Goal: Task Accomplishment & Management: Manage account settings

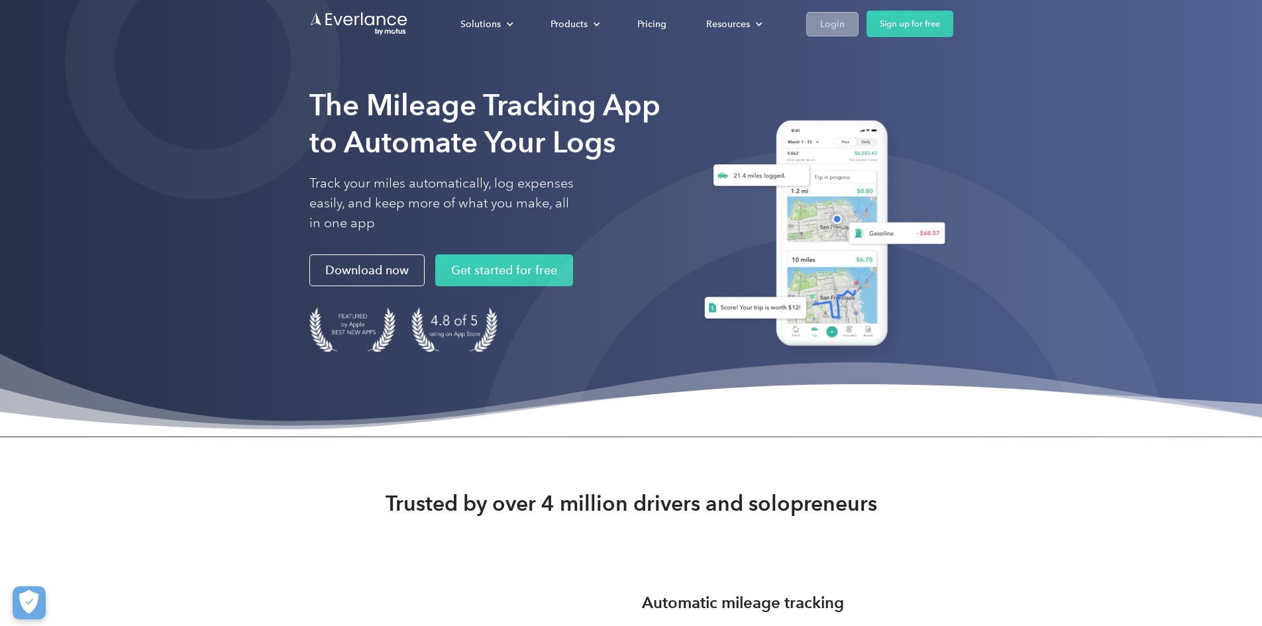
click at [858, 19] on link "Login" at bounding box center [832, 24] width 52 height 25
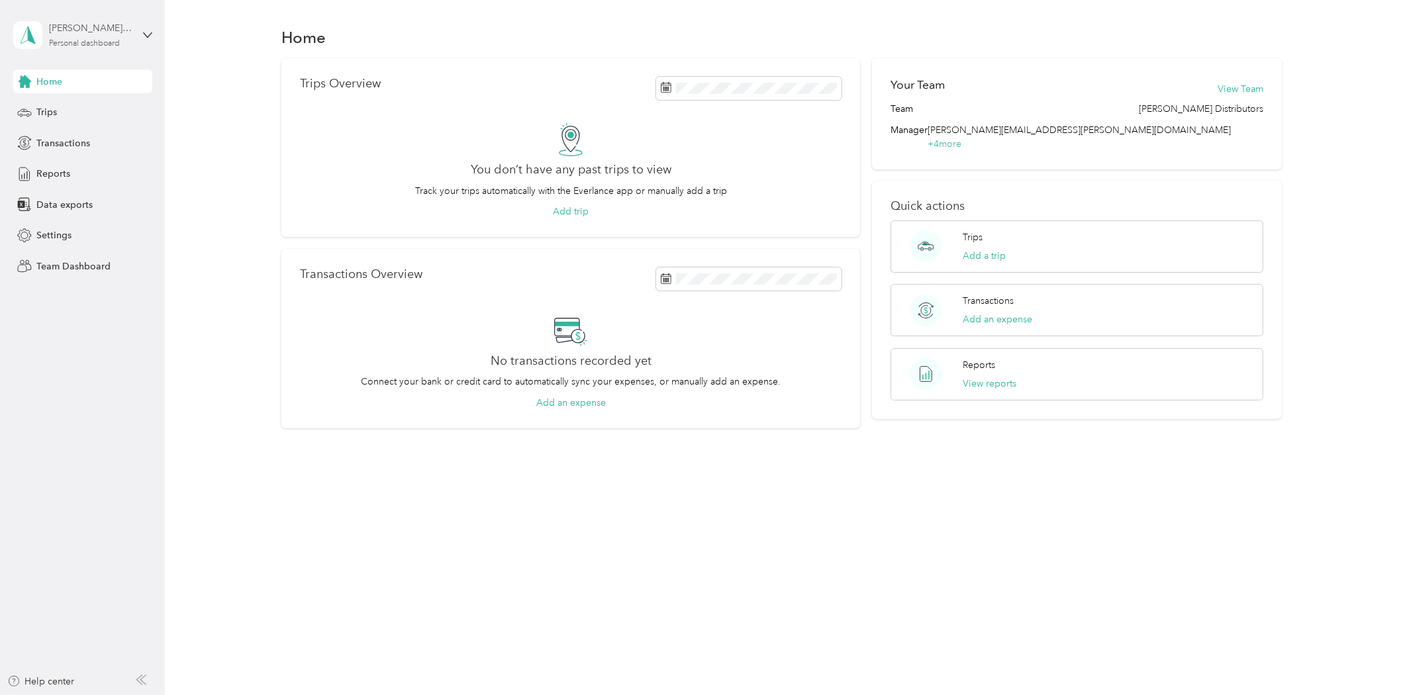
click at [70, 47] on div "Personal dashboard" at bounding box center [84, 44] width 71 height 8
click at [67, 101] on div "Team dashboard" at bounding box center [60, 108] width 71 height 14
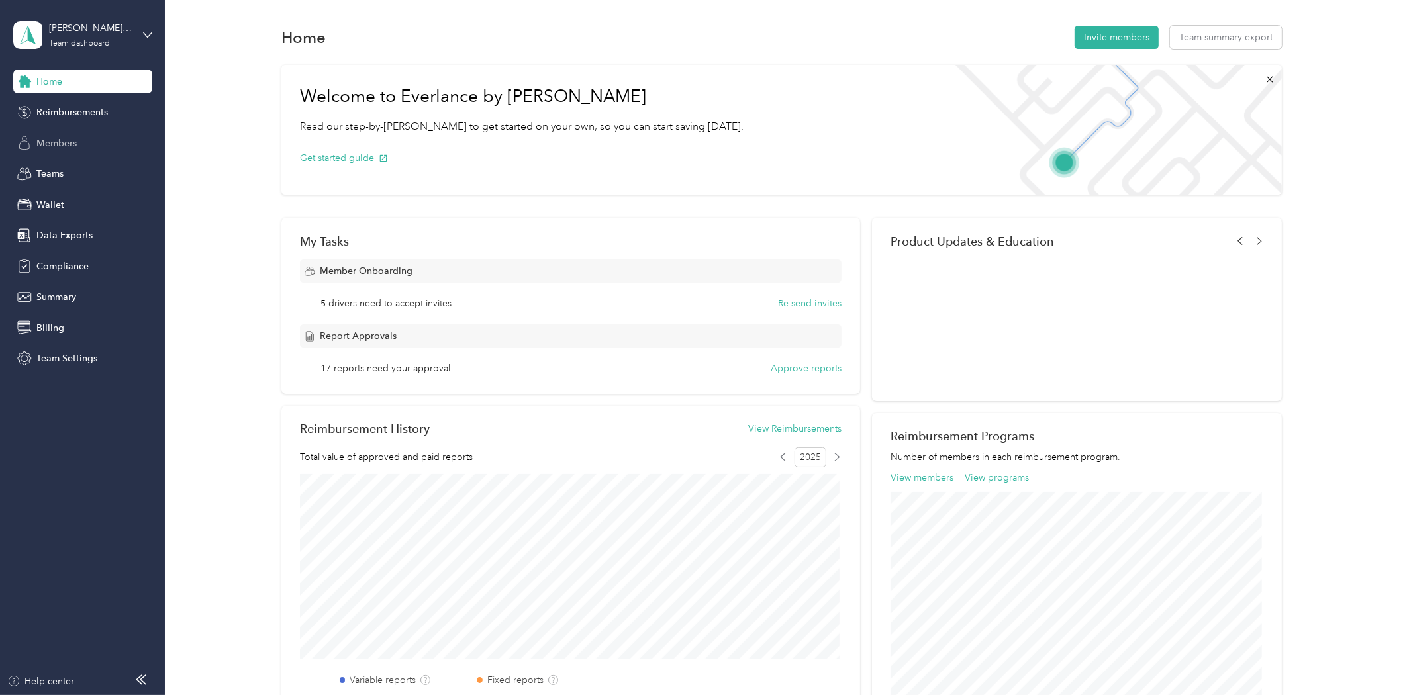
click at [64, 136] on span "Members" at bounding box center [56, 143] width 40 height 14
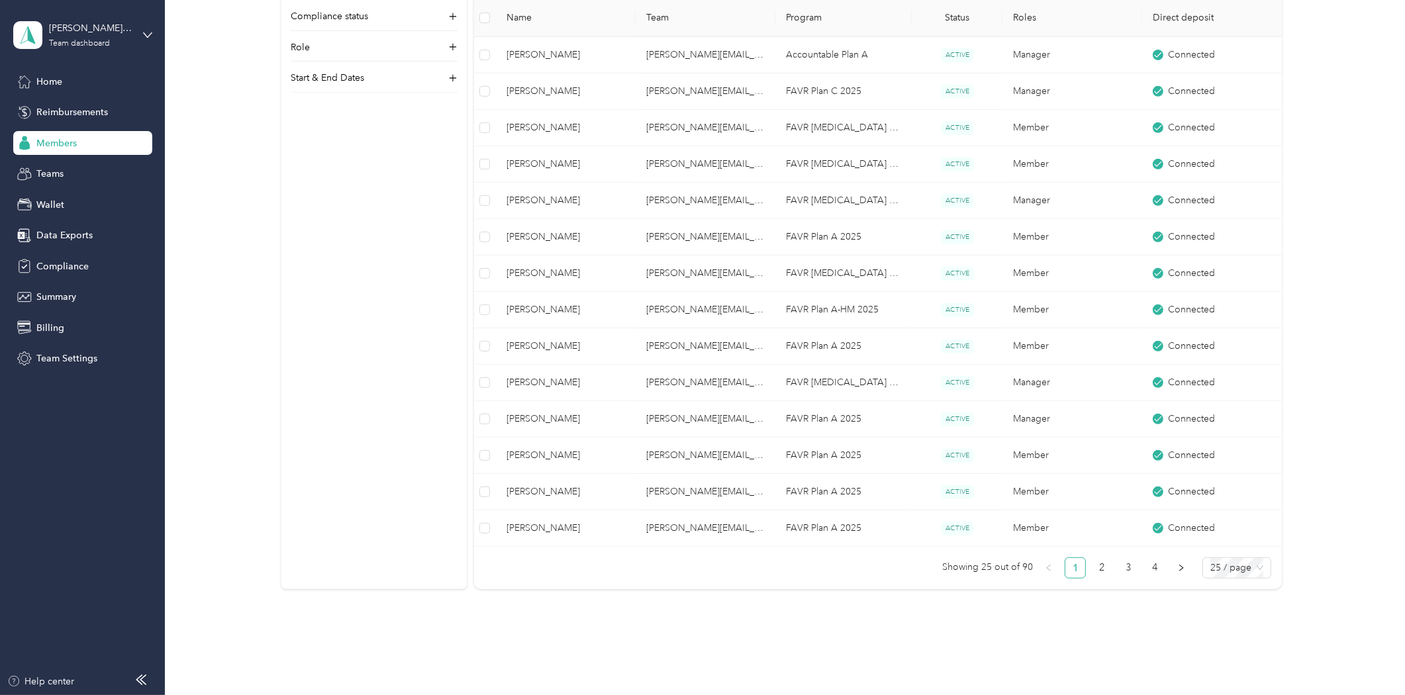
scroll to position [736, 0]
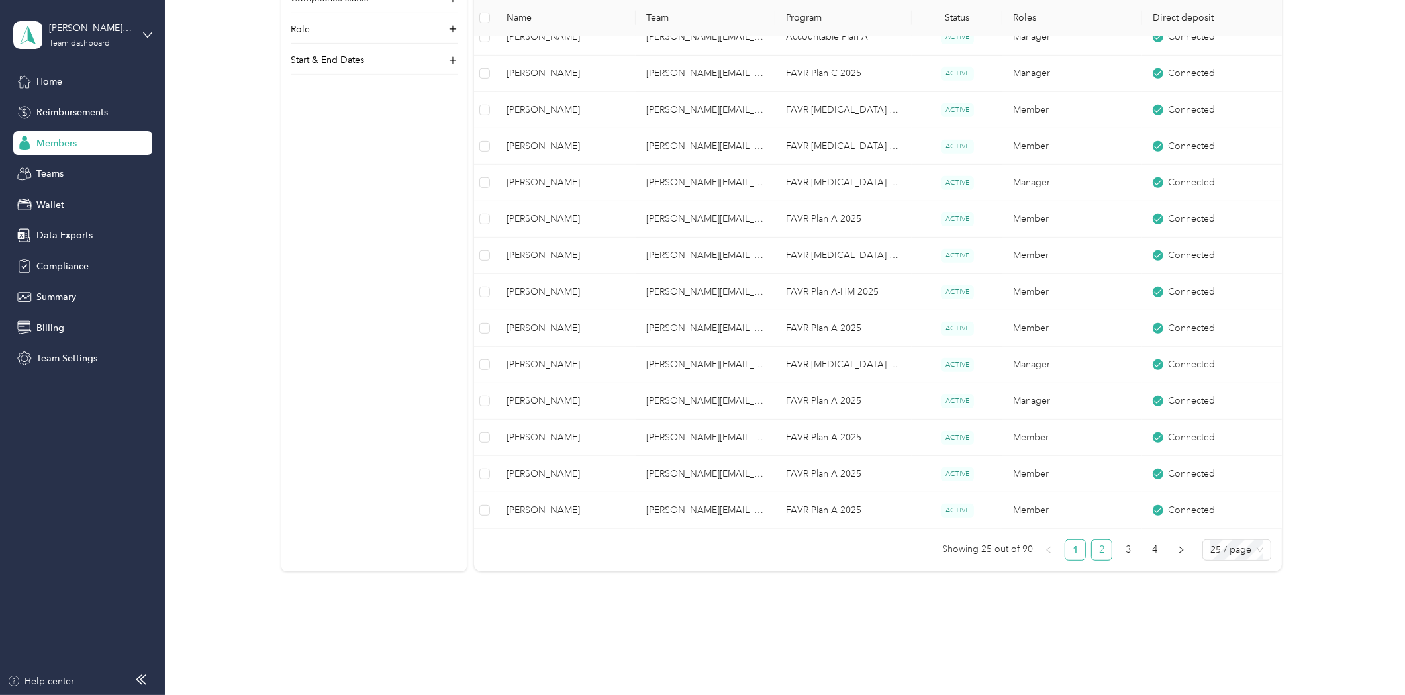
click at [1107, 552] on link "2" at bounding box center [1102, 550] width 20 height 20
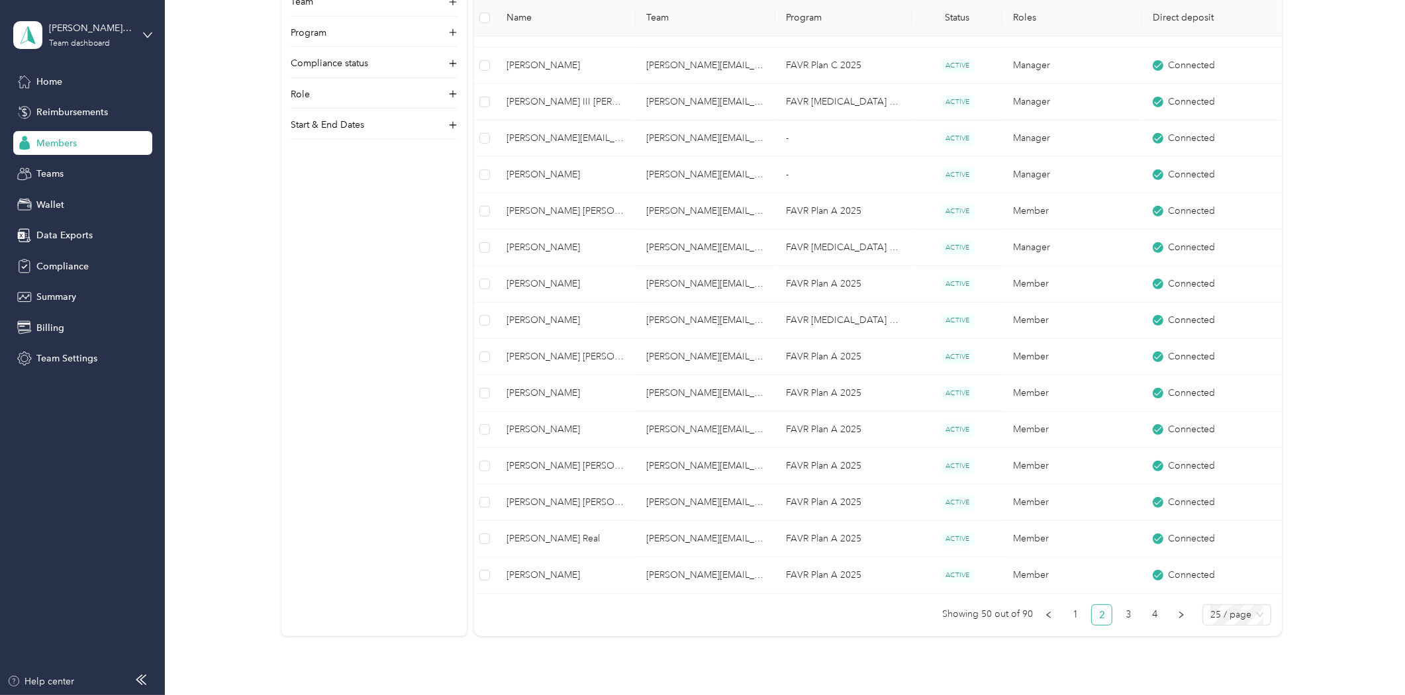
scroll to position [760, 0]
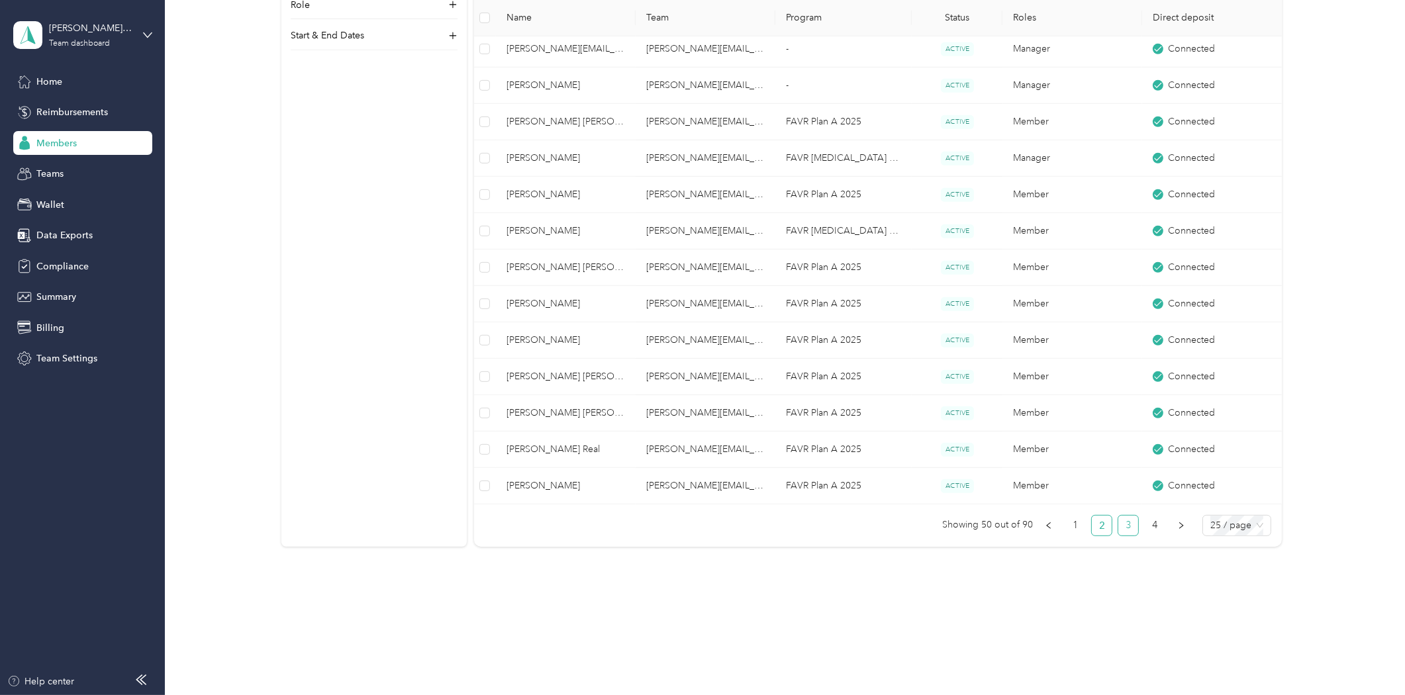
click at [1131, 519] on link "3" at bounding box center [1129, 526] width 20 height 20
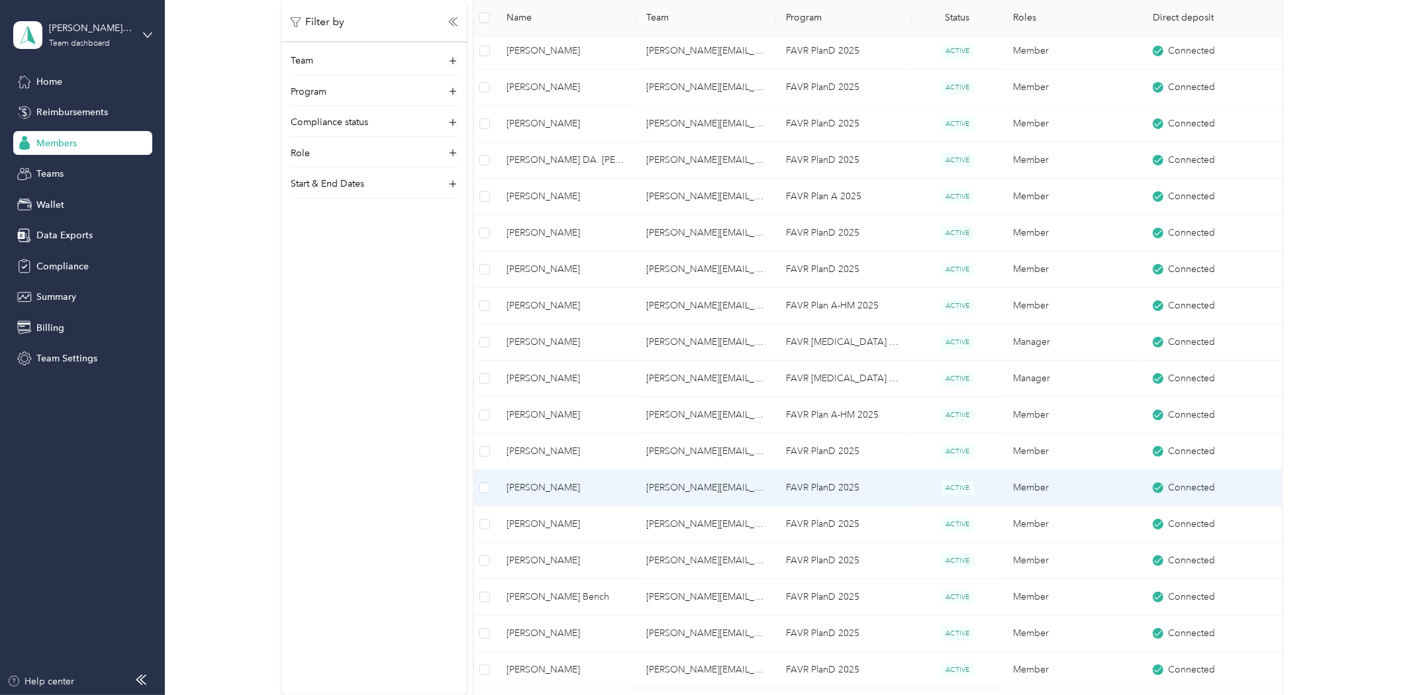
scroll to position [687, 0]
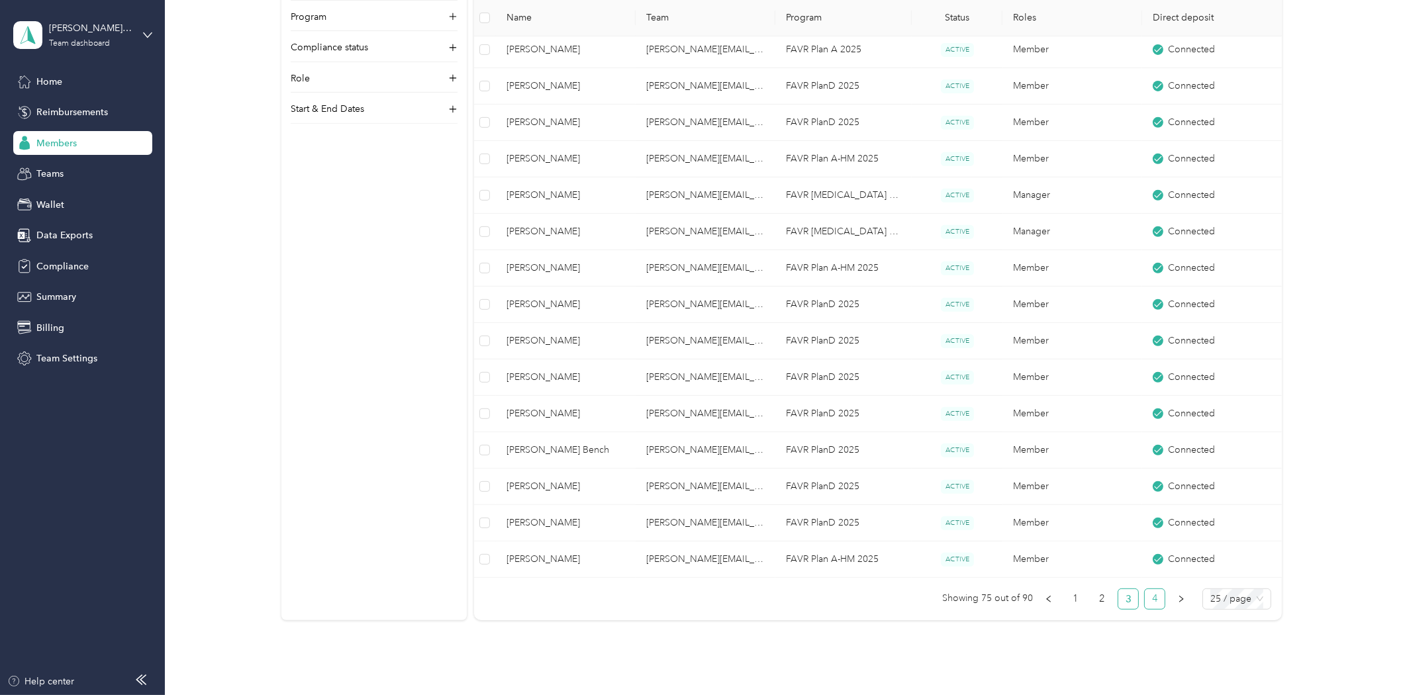
click at [1151, 604] on link "4" at bounding box center [1155, 599] width 20 height 20
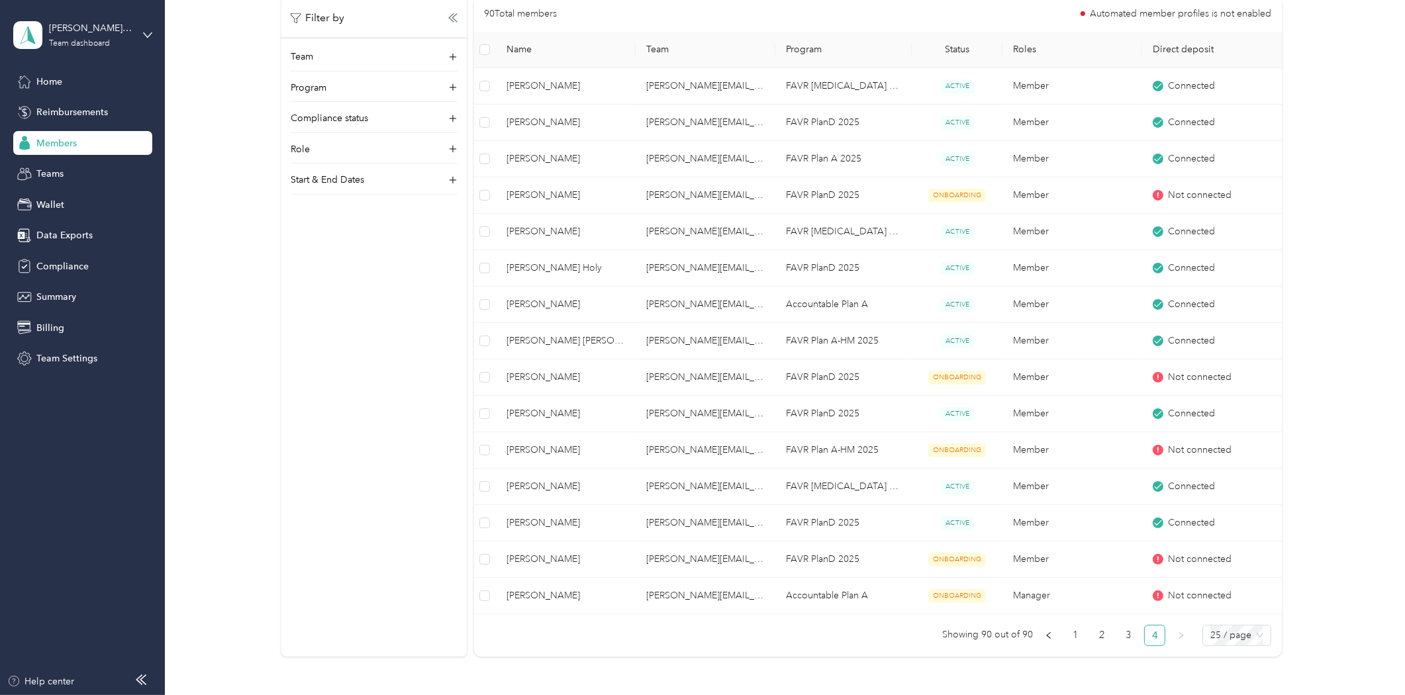
scroll to position [249, 0]
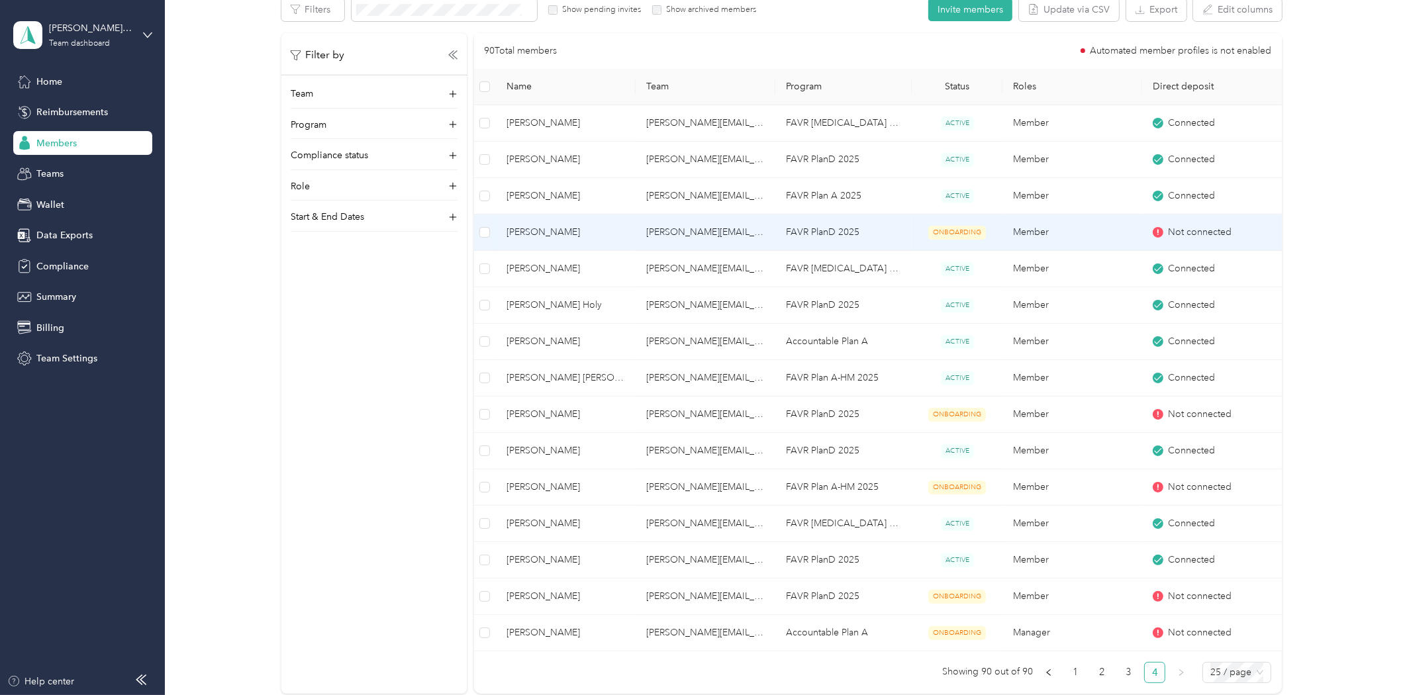
click at [542, 232] on span "Geoffry Sviantek" at bounding box center [566, 232] width 119 height 15
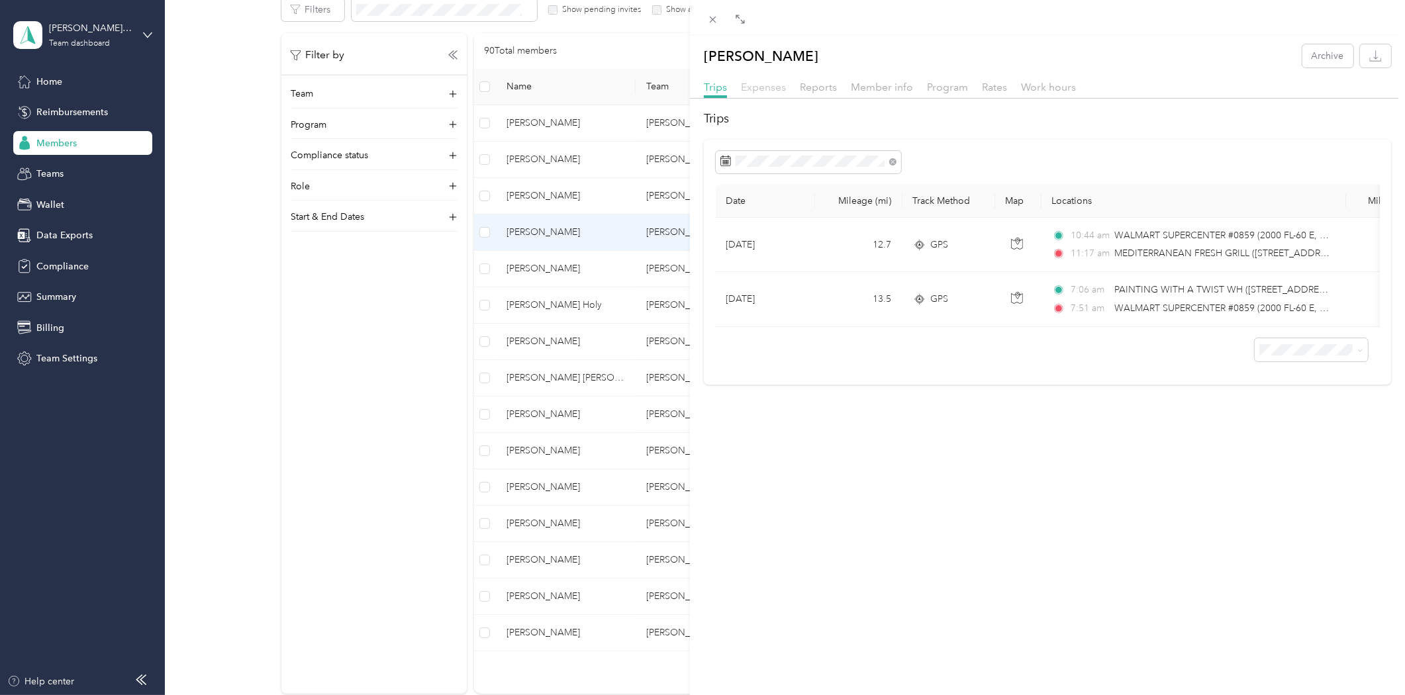
click at [762, 89] on span "Expenses" at bounding box center [763, 87] width 45 height 13
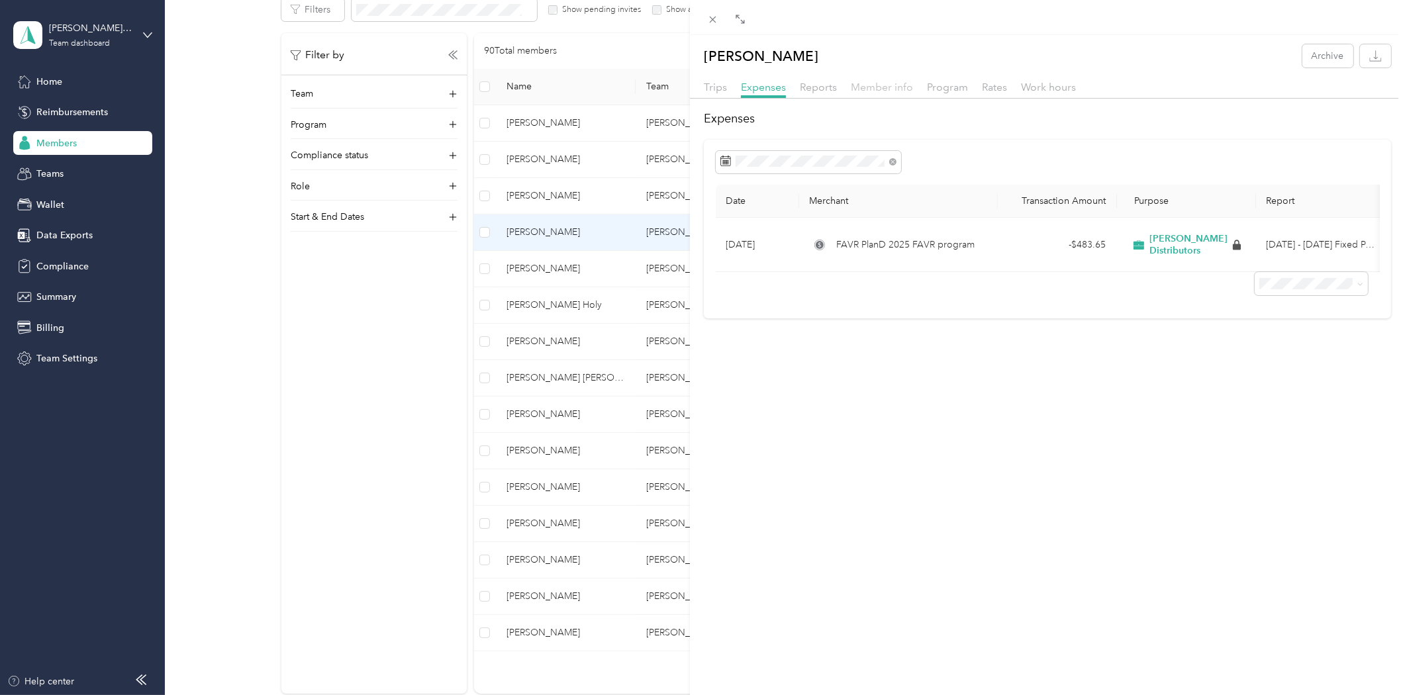
click at [876, 87] on span "Member info" at bounding box center [882, 87] width 62 height 13
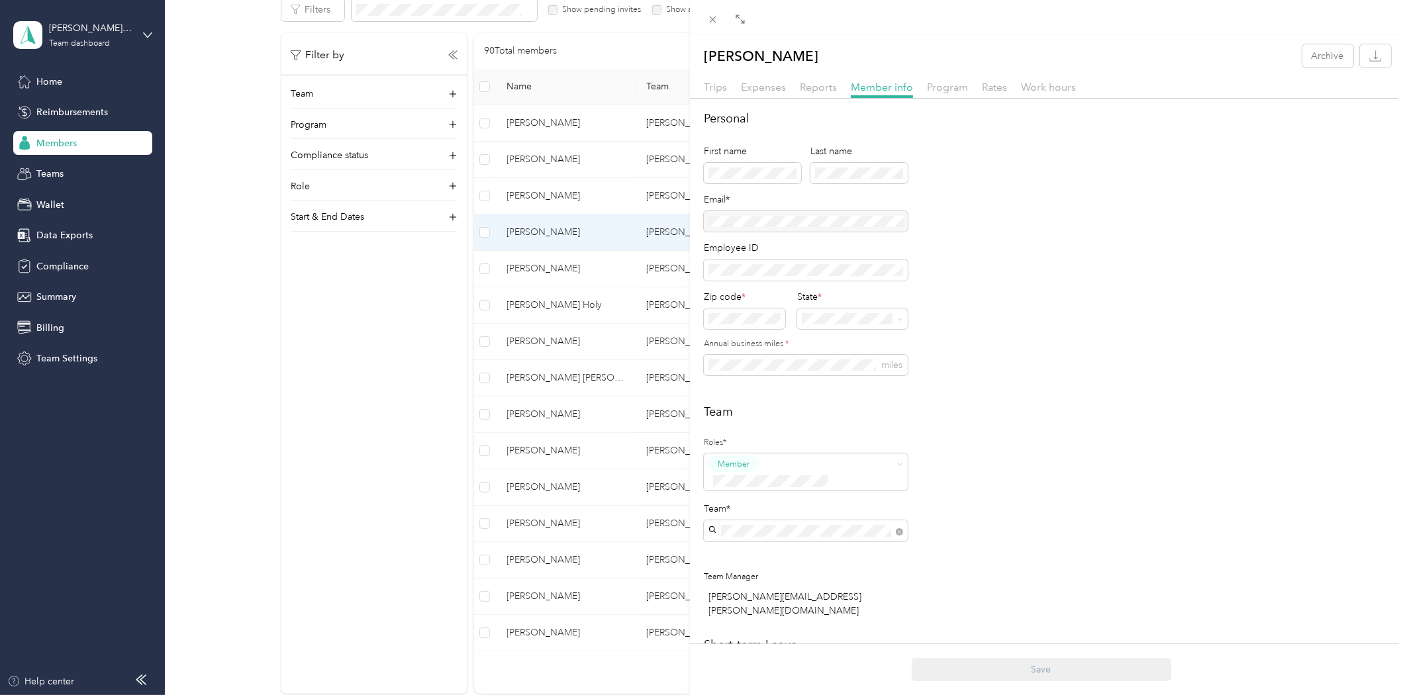
click at [246, 358] on div "Geoffry Sviantek Archive Trips Expenses Reports Member info Program Rates Work …" at bounding box center [702, 347] width 1405 height 695
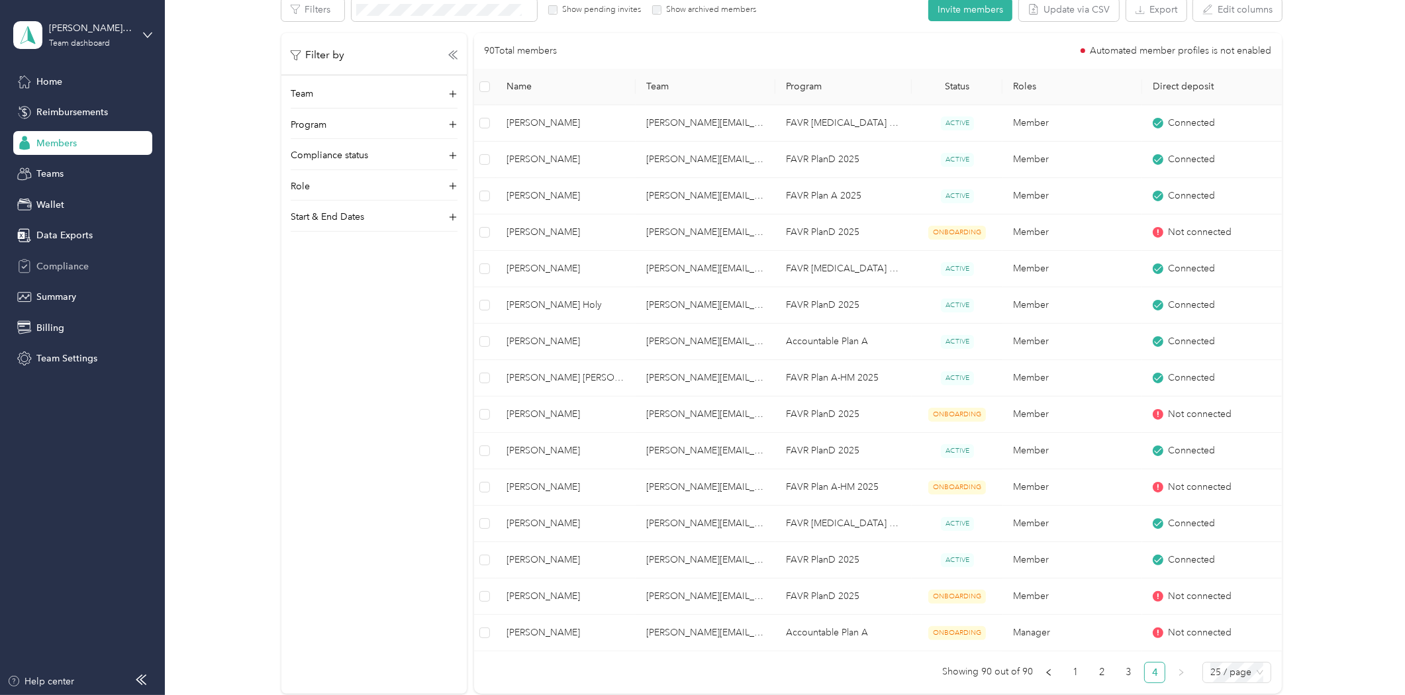
click at [42, 274] on div "Compliance" at bounding box center [82, 266] width 139 height 24
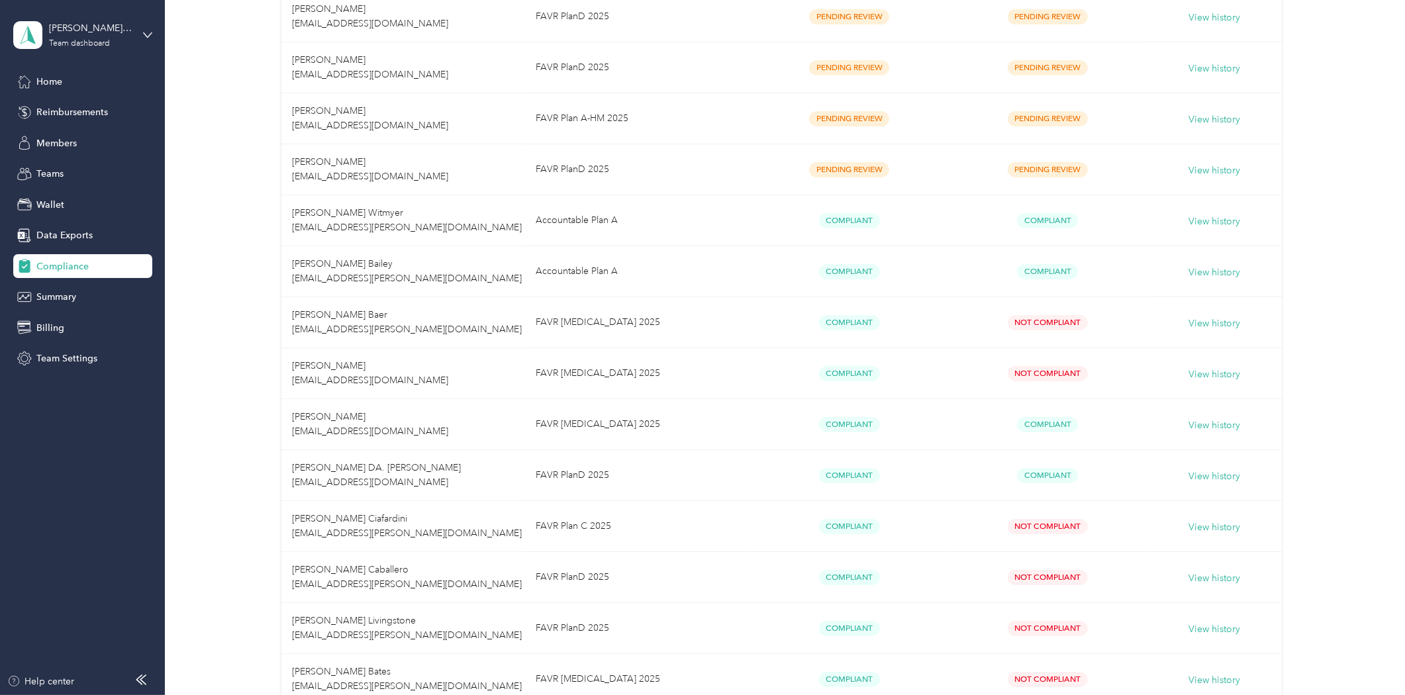
scroll to position [368, 0]
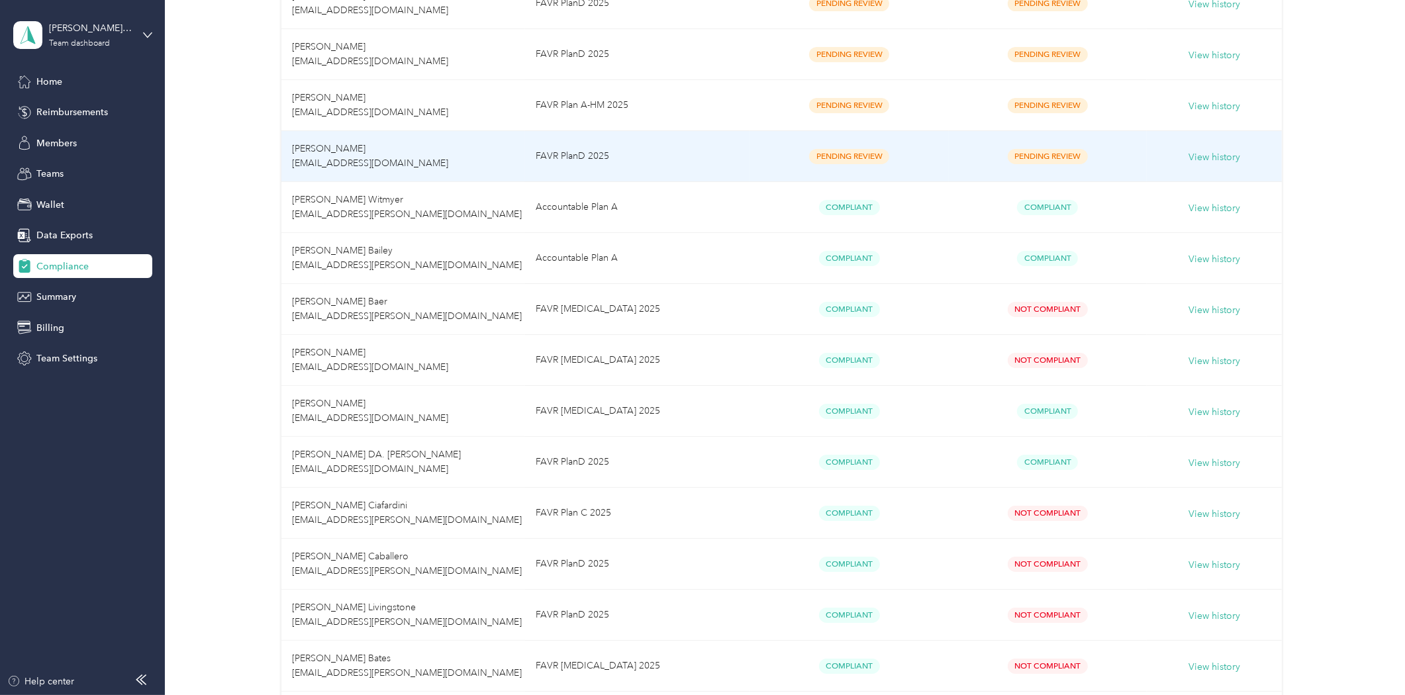
click at [458, 156] on td "Geoffry Sviantek geoffry08@gmail.com" at bounding box center [403, 156] width 244 height 51
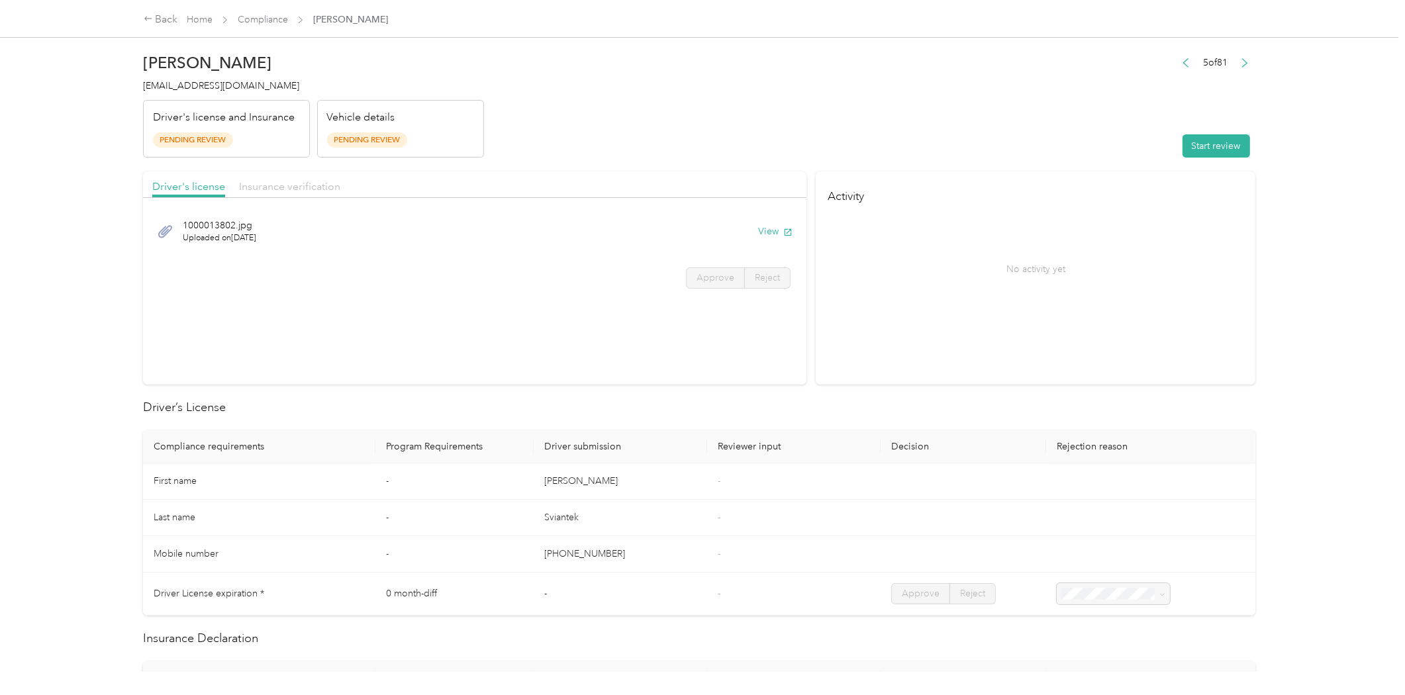
click at [276, 180] on span "Insurance verification" at bounding box center [289, 186] width 101 height 13
click at [783, 228] on icon "button" at bounding box center [787, 232] width 9 height 9
click at [179, 183] on span "Driver's license" at bounding box center [188, 186] width 73 height 13
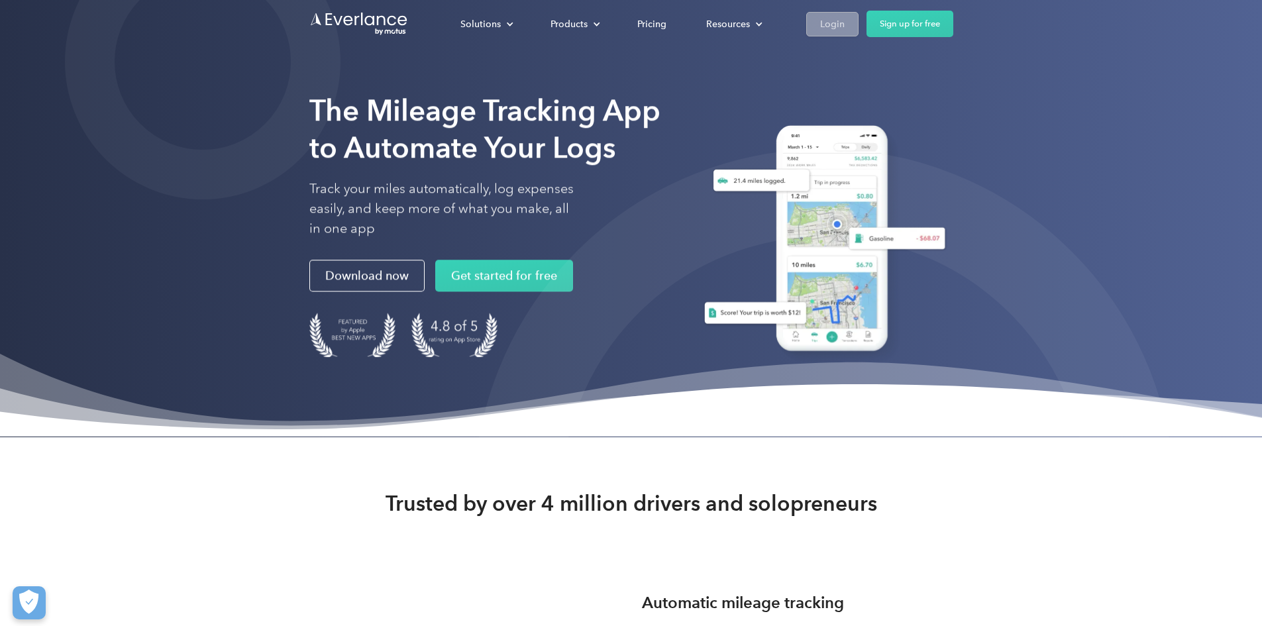
click at [844, 31] on div "Login" at bounding box center [832, 24] width 25 height 17
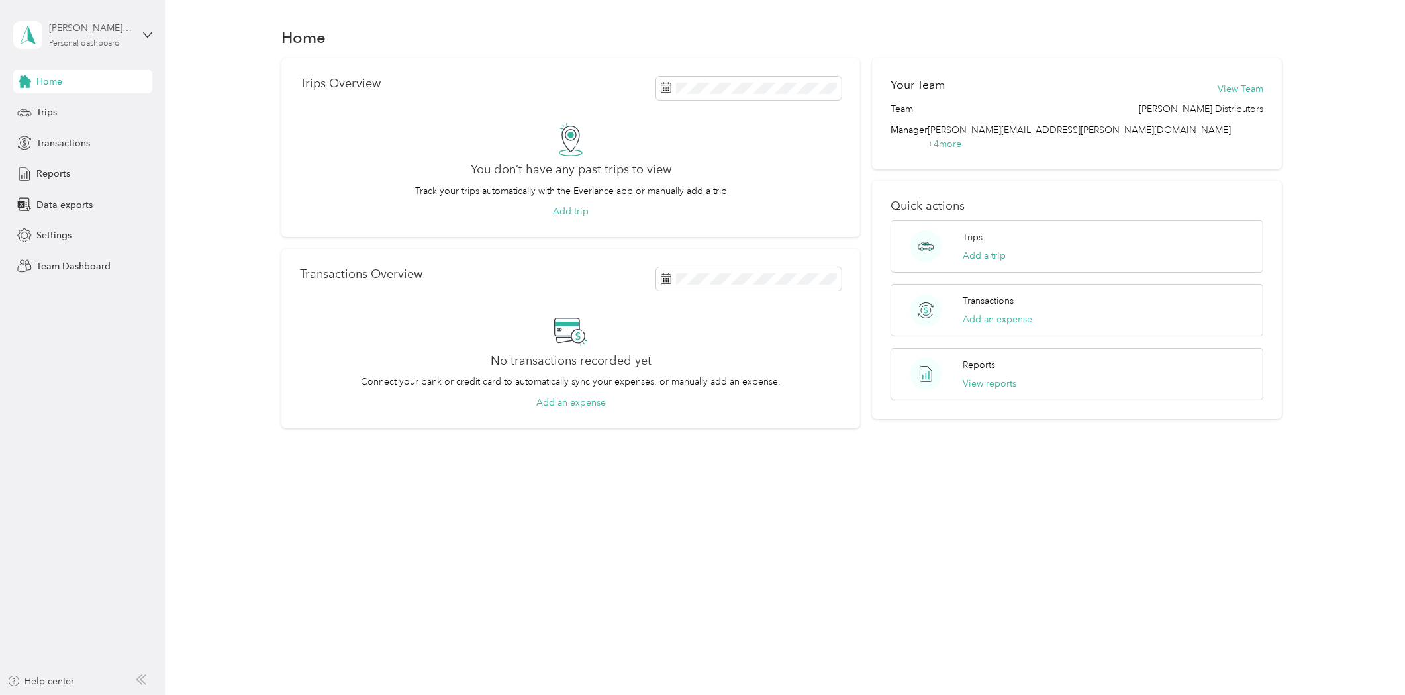
click at [90, 41] on div "Personal dashboard" at bounding box center [84, 44] width 71 height 8
click at [83, 104] on div "Team dashboard" at bounding box center [60, 106] width 71 height 14
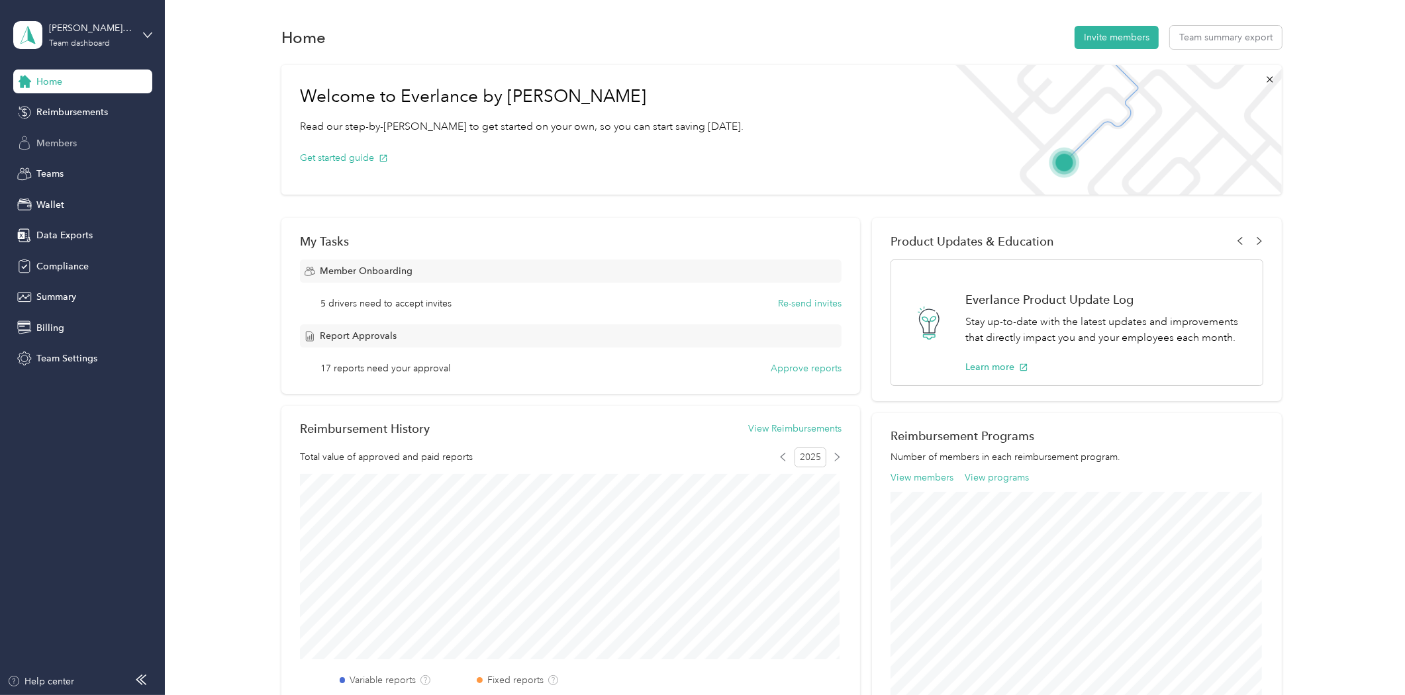
click at [56, 150] on div "Members" at bounding box center [82, 143] width 139 height 24
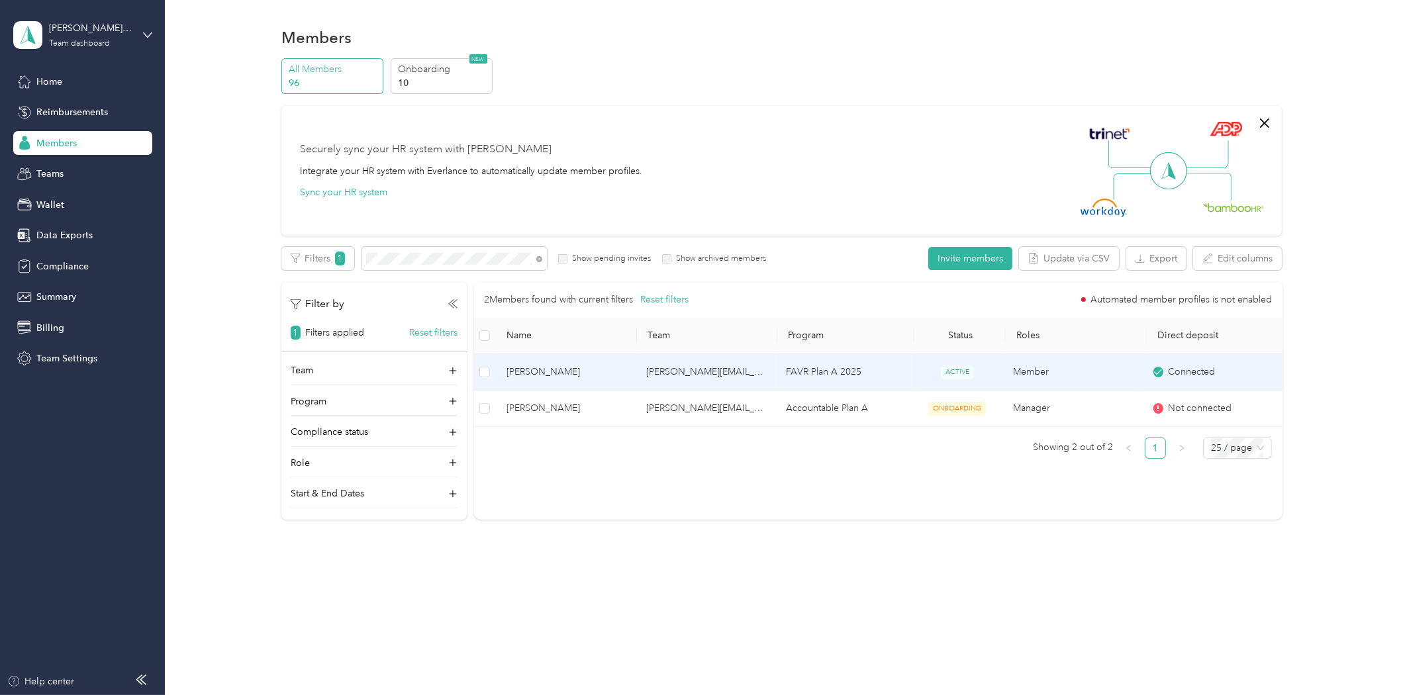
click at [629, 379] on td "[PERSON_NAME]" at bounding box center [566, 372] width 140 height 36
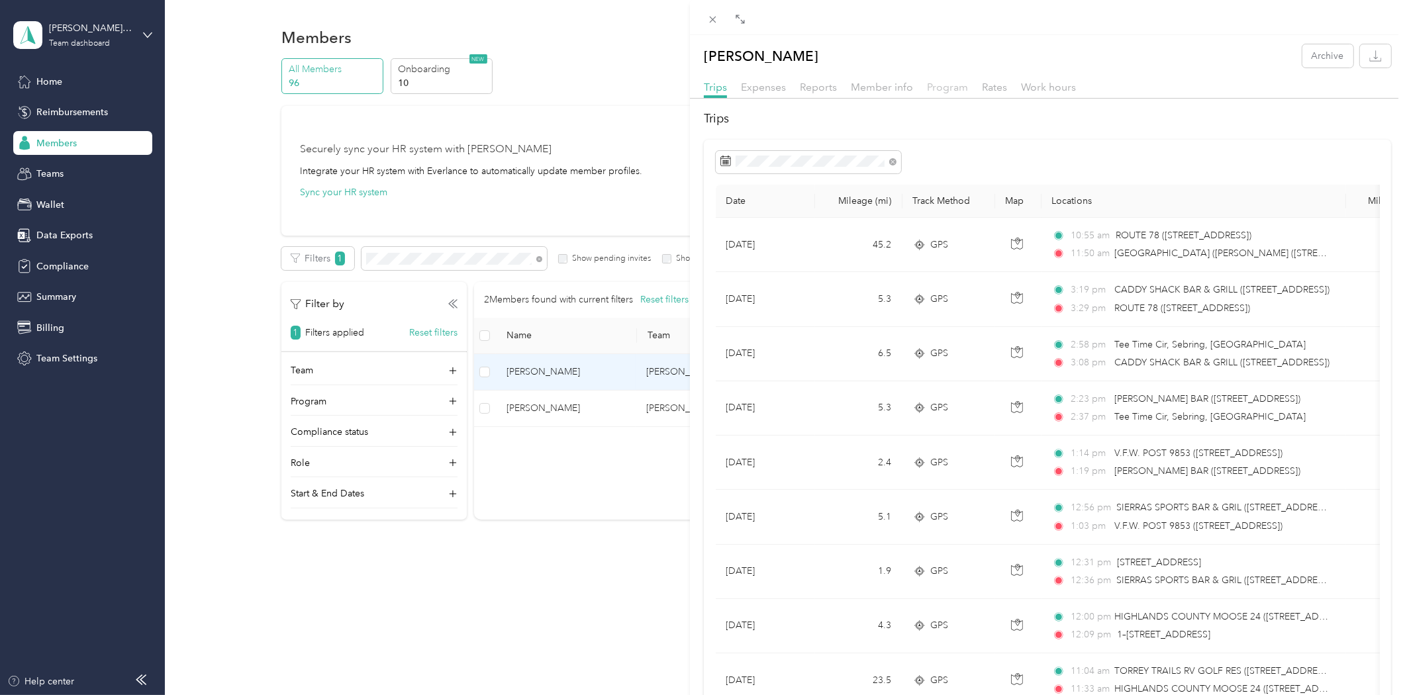
click at [936, 81] on span "Program" at bounding box center [947, 87] width 41 height 13
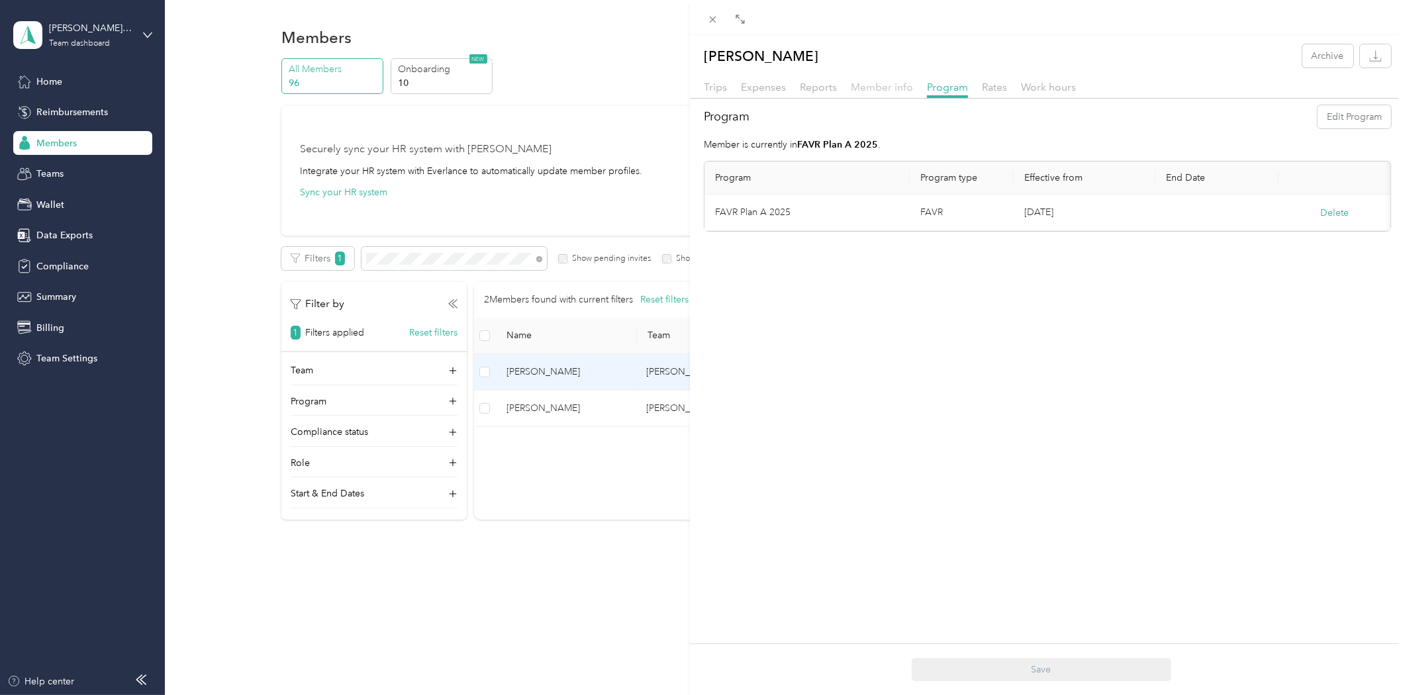
click at [887, 89] on span "Member info" at bounding box center [882, 87] width 62 height 13
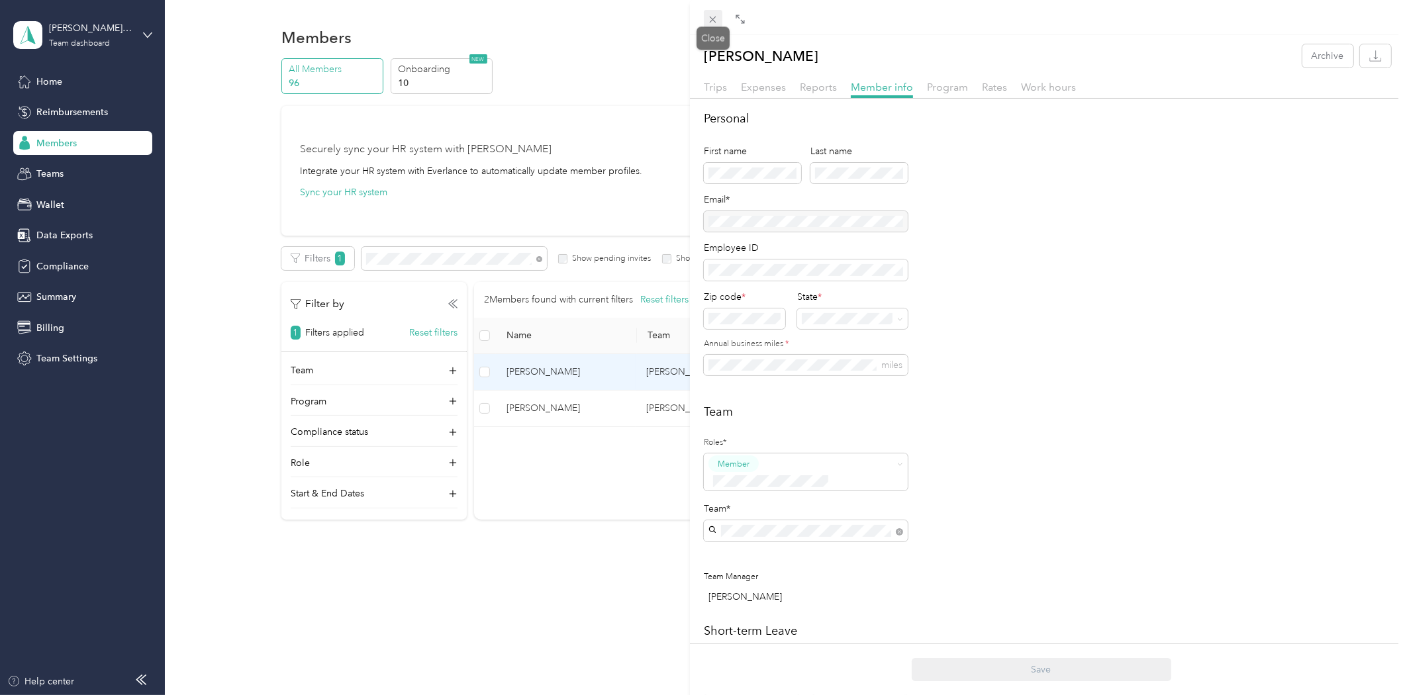
click at [711, 15] on icon at bounding box center [712, 19] width 11 height 11
